Goal: Check status: Check status

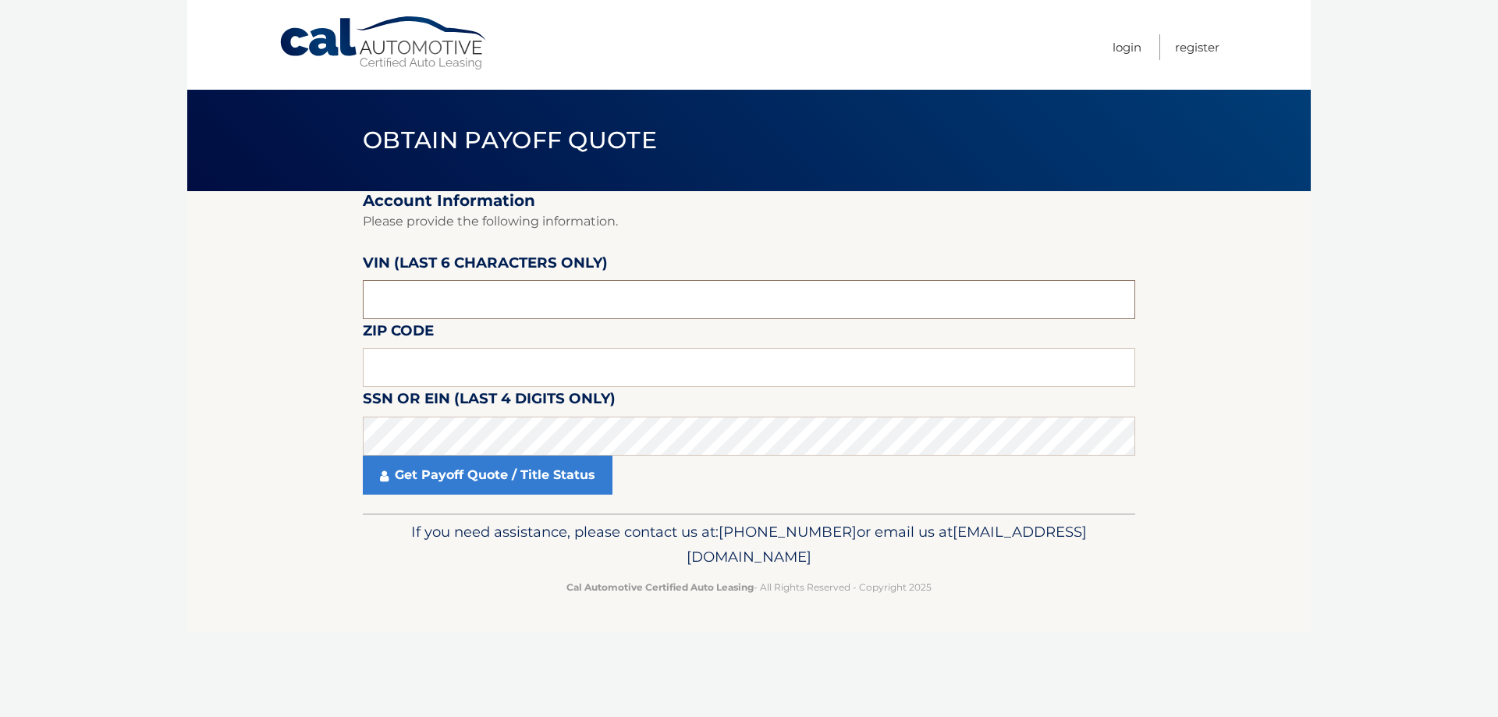
click at [414, 300] on input "text" at bounding box center [749, 299] width 772 height 39
type input "529077"
click at [406, 374] on input "text" at bounding box center [749, 367] width 772 height 39
type input "33905"
click at [514, 470] on link "Get Payoff Quote / Title Status" at bounding box center [488, 475] width 250 height 39
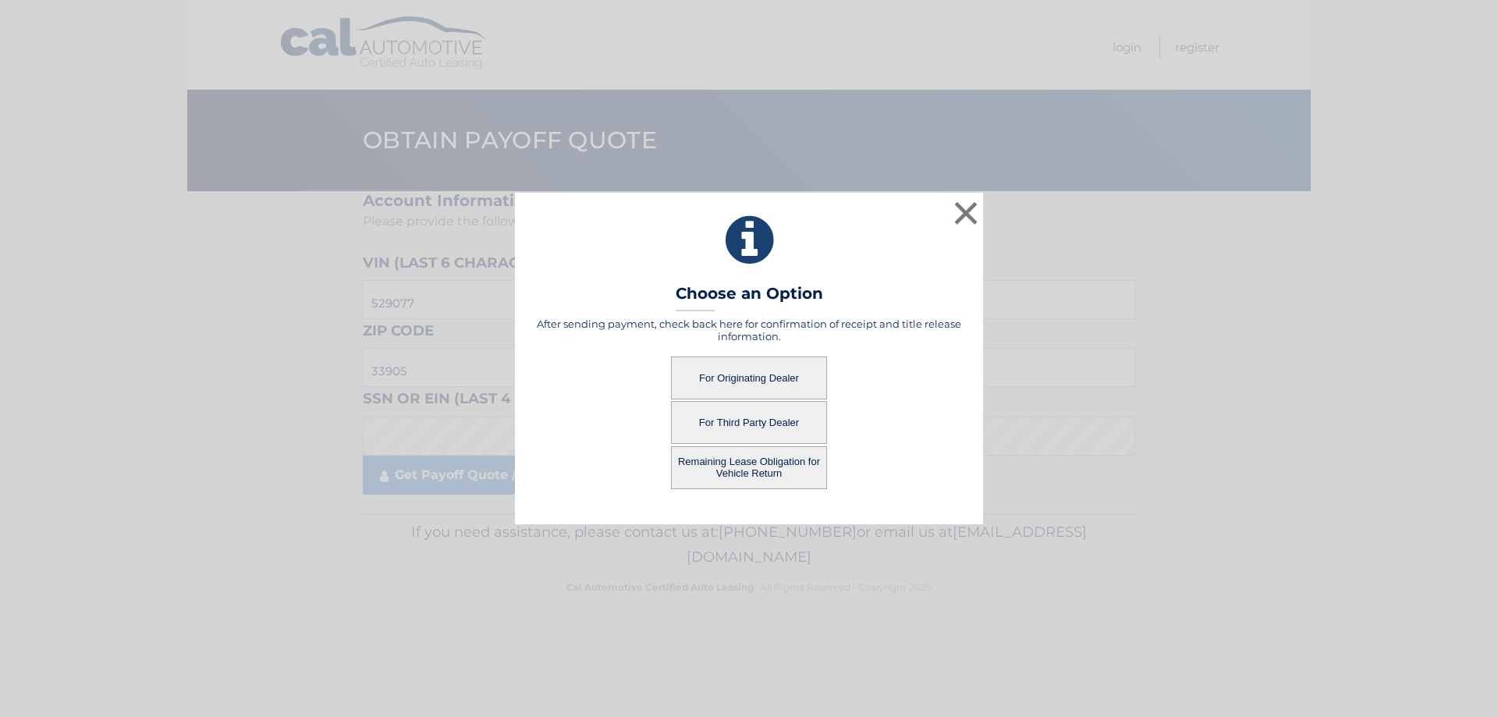
click at [744, 378] on button "For Originating Dealer" at bounding box center [749, 378] width 156 height 43
drag, startPoint x: 738, startPoint y: 373, endPoint x: 755, endPoint y: 384, distance: 20.3
click at [737, 373] on button "For Originating Dealer" at bounding box center [749, 378] width 156 height 43
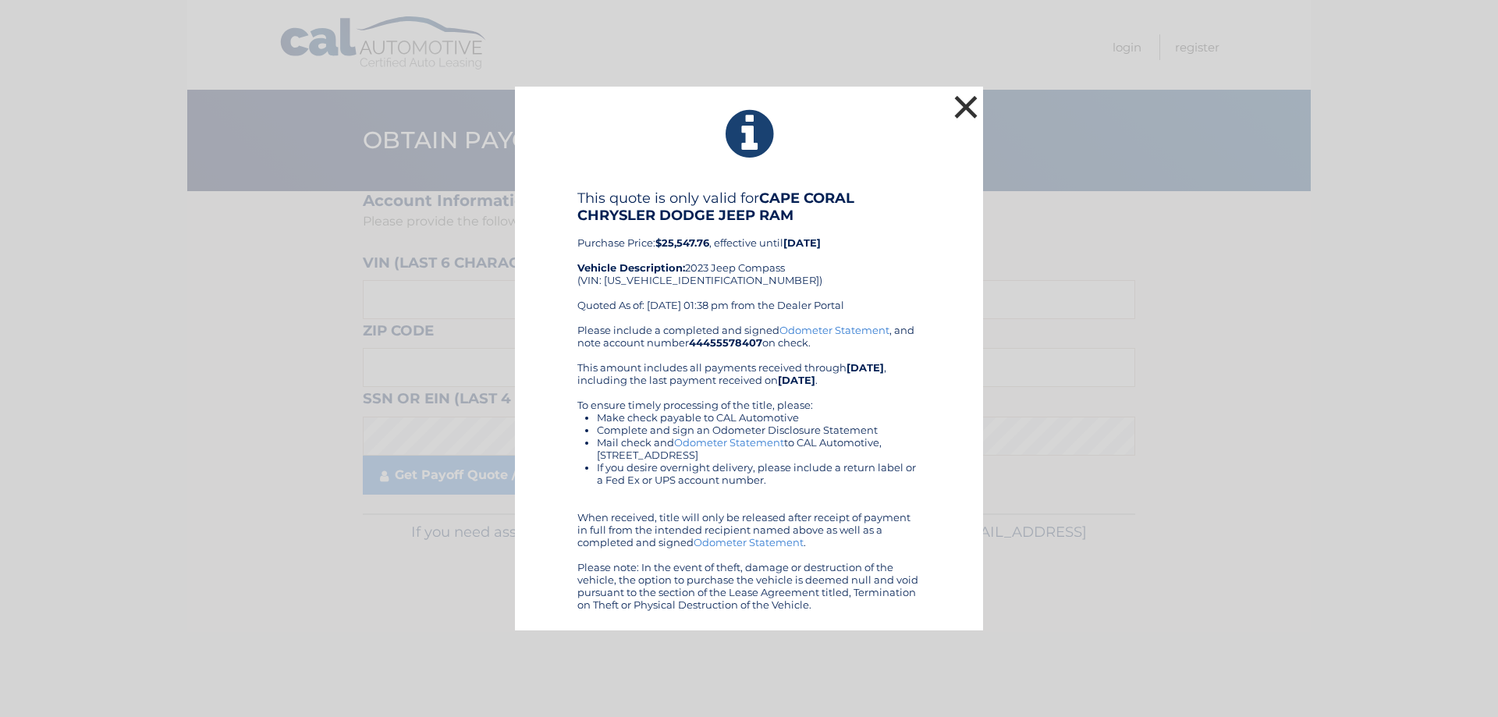
click at [967, 108] on button "×" at bounding box center [965, 106] width 31 height 31
